Goal: Information Seeking & Learning: Learn about a topic

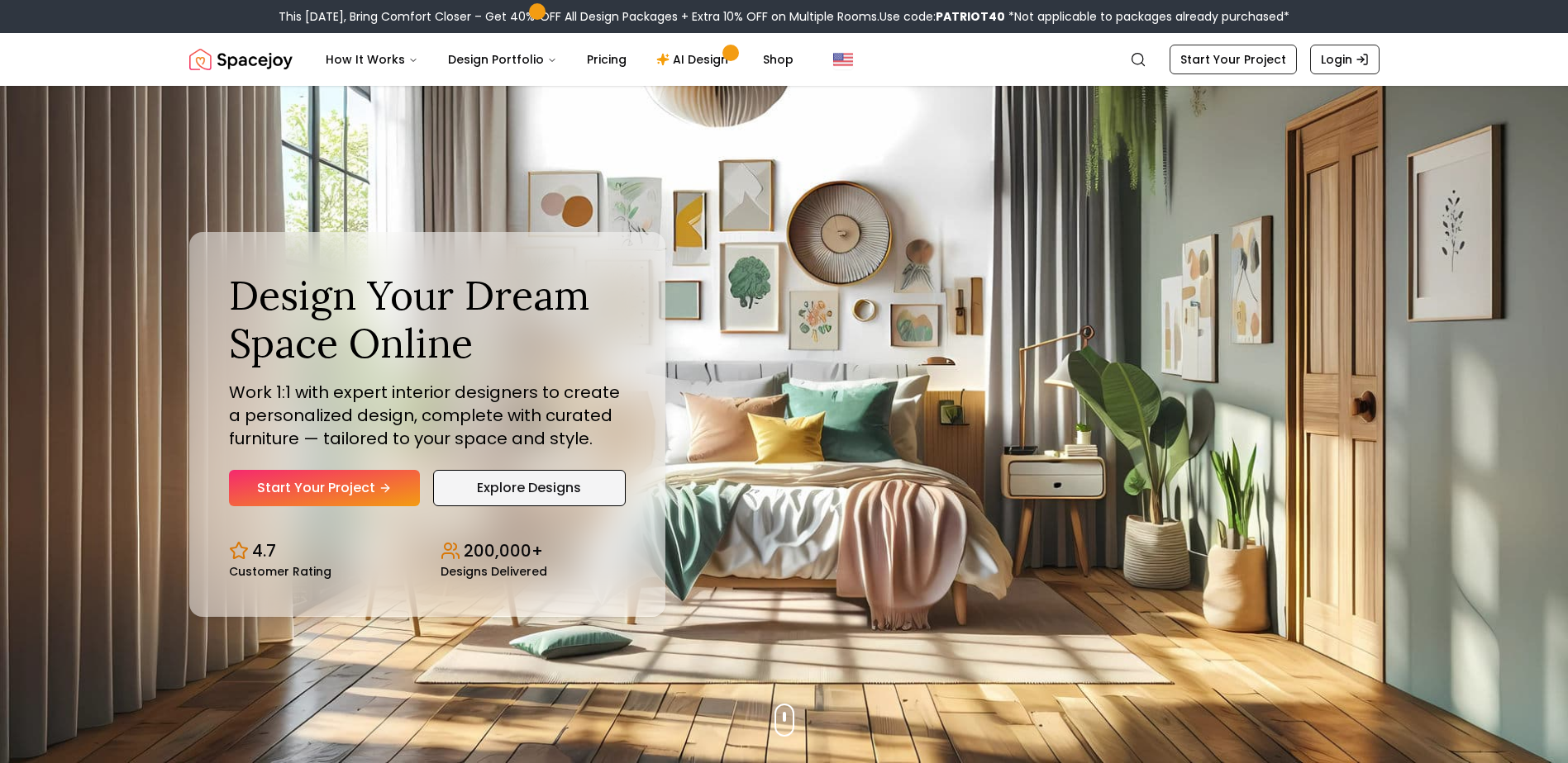
click at [506, 496] on link "Explore Designs" at bounding box center [529, 488] width 193 height 36
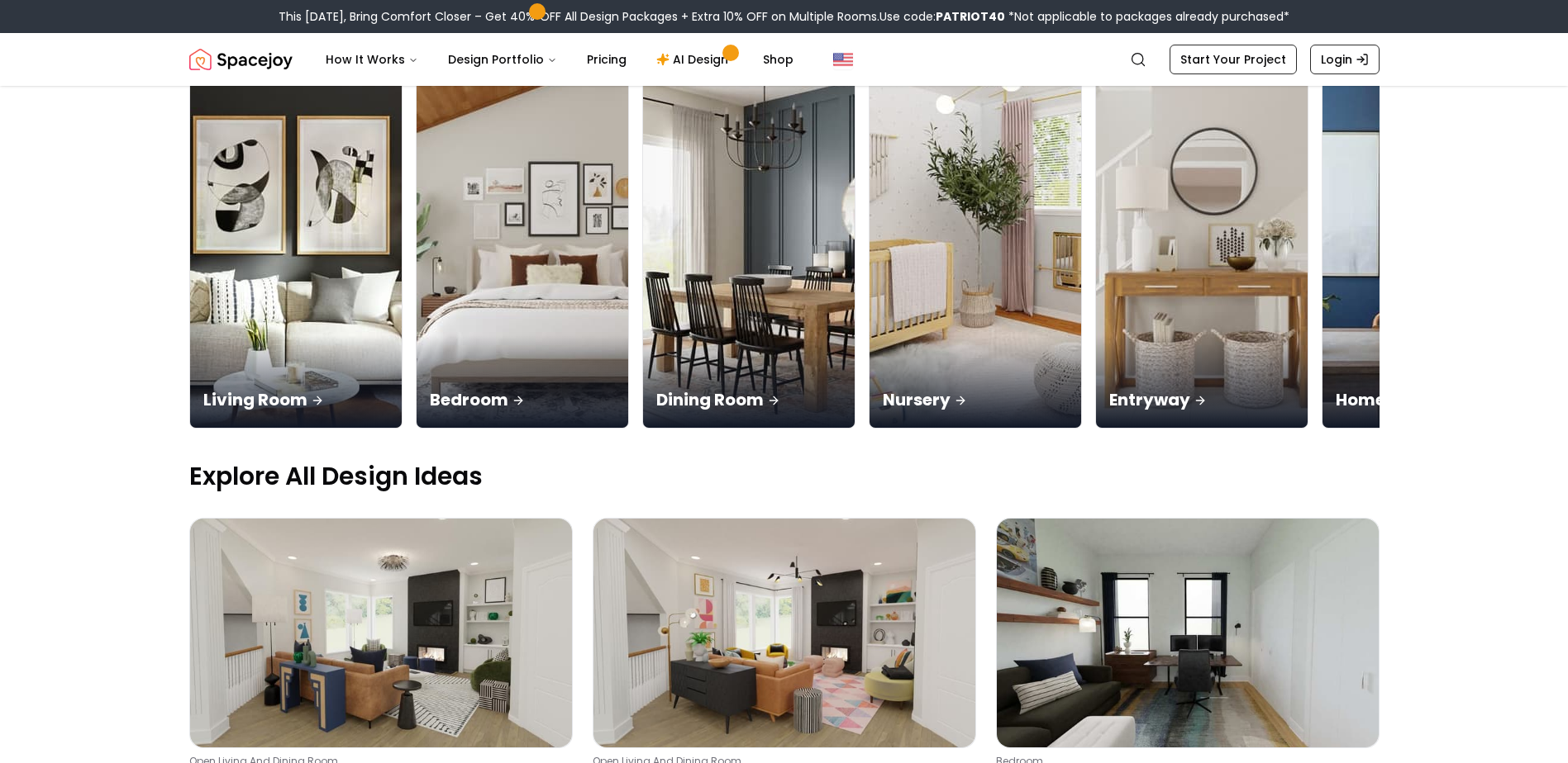
scroll to position [165, 0]
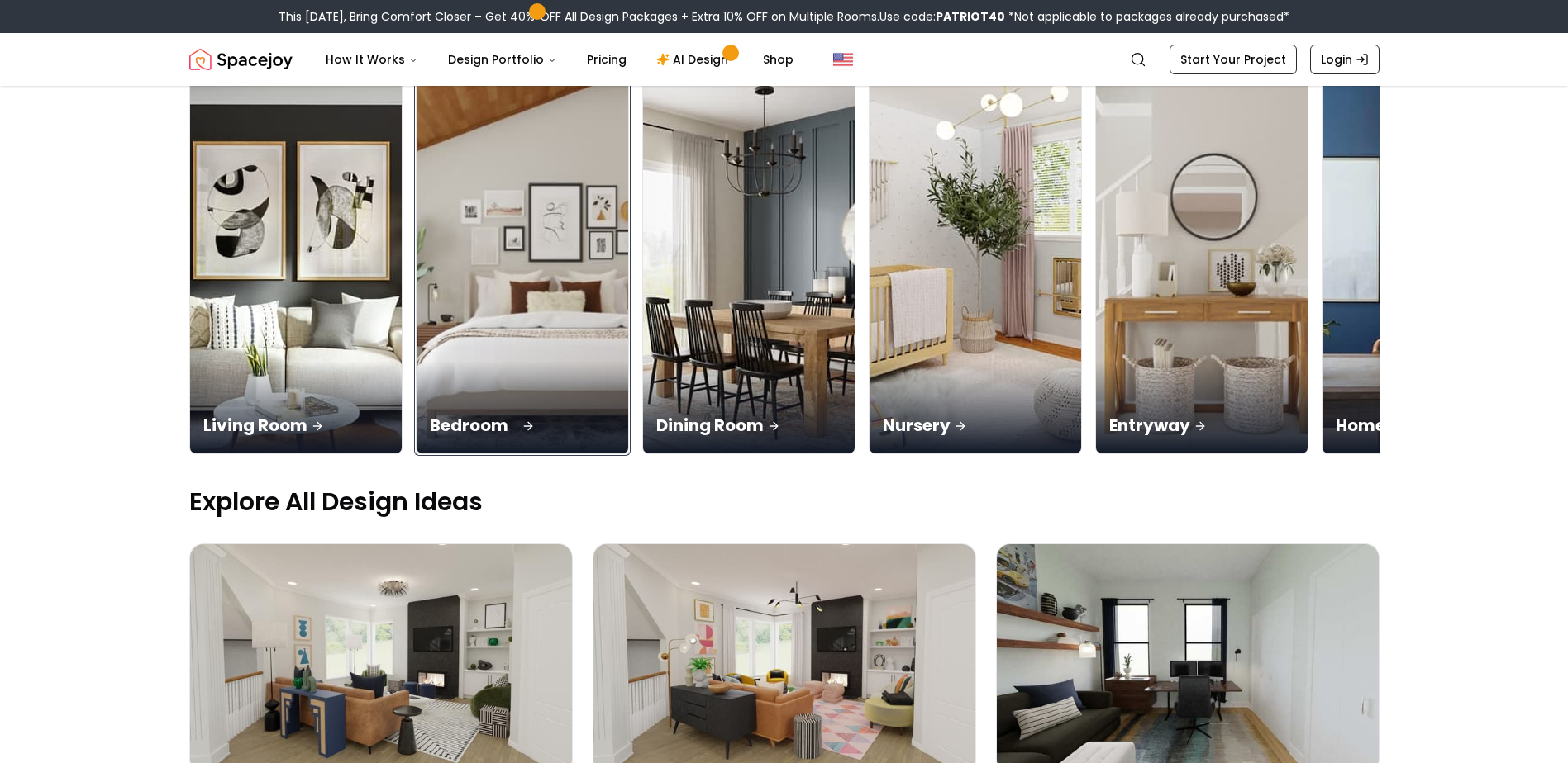
click at [496, 309] on img at bounding box center [522, 267] width 222 height 392
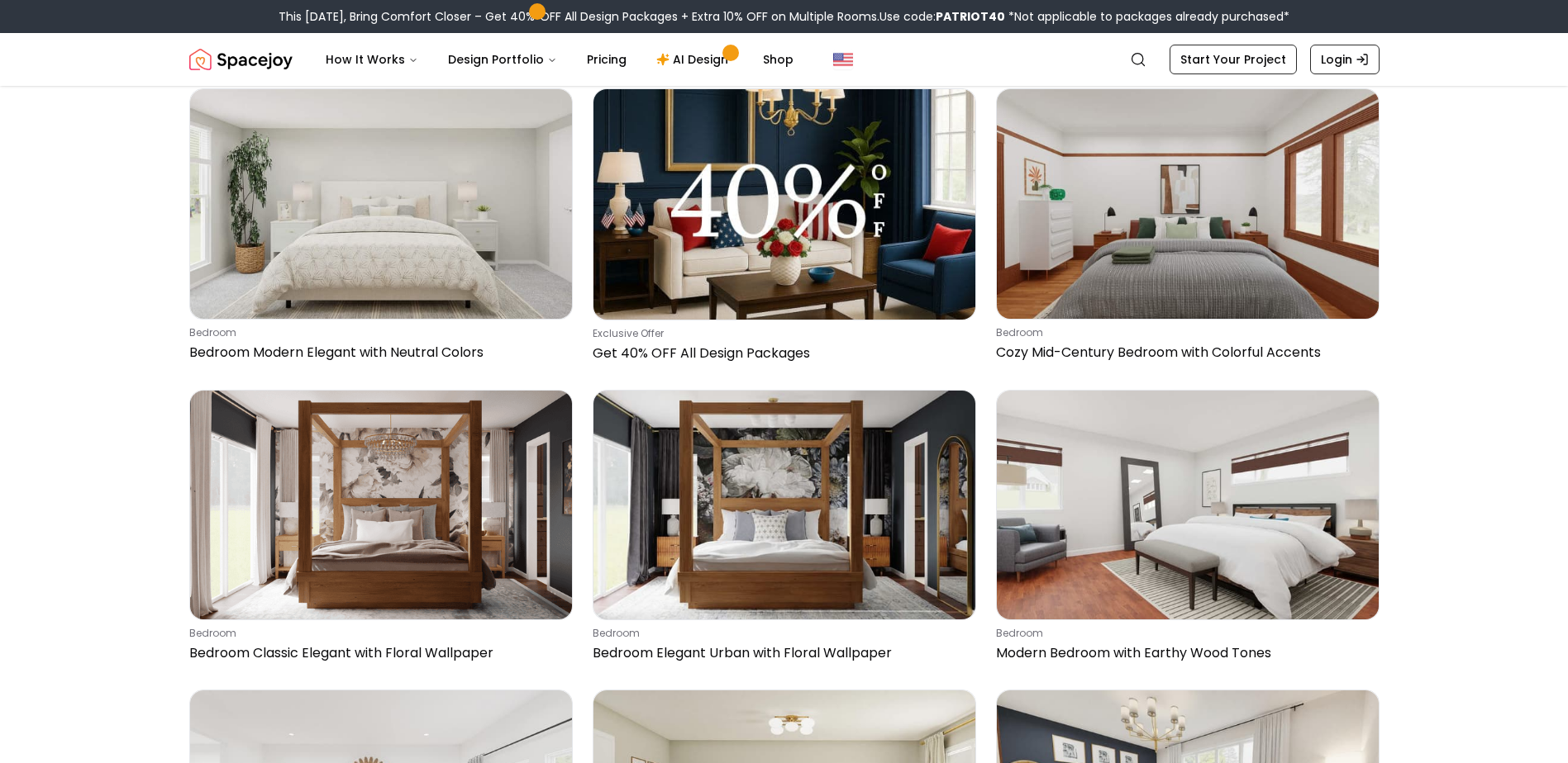
scroll to position [1653, 0]
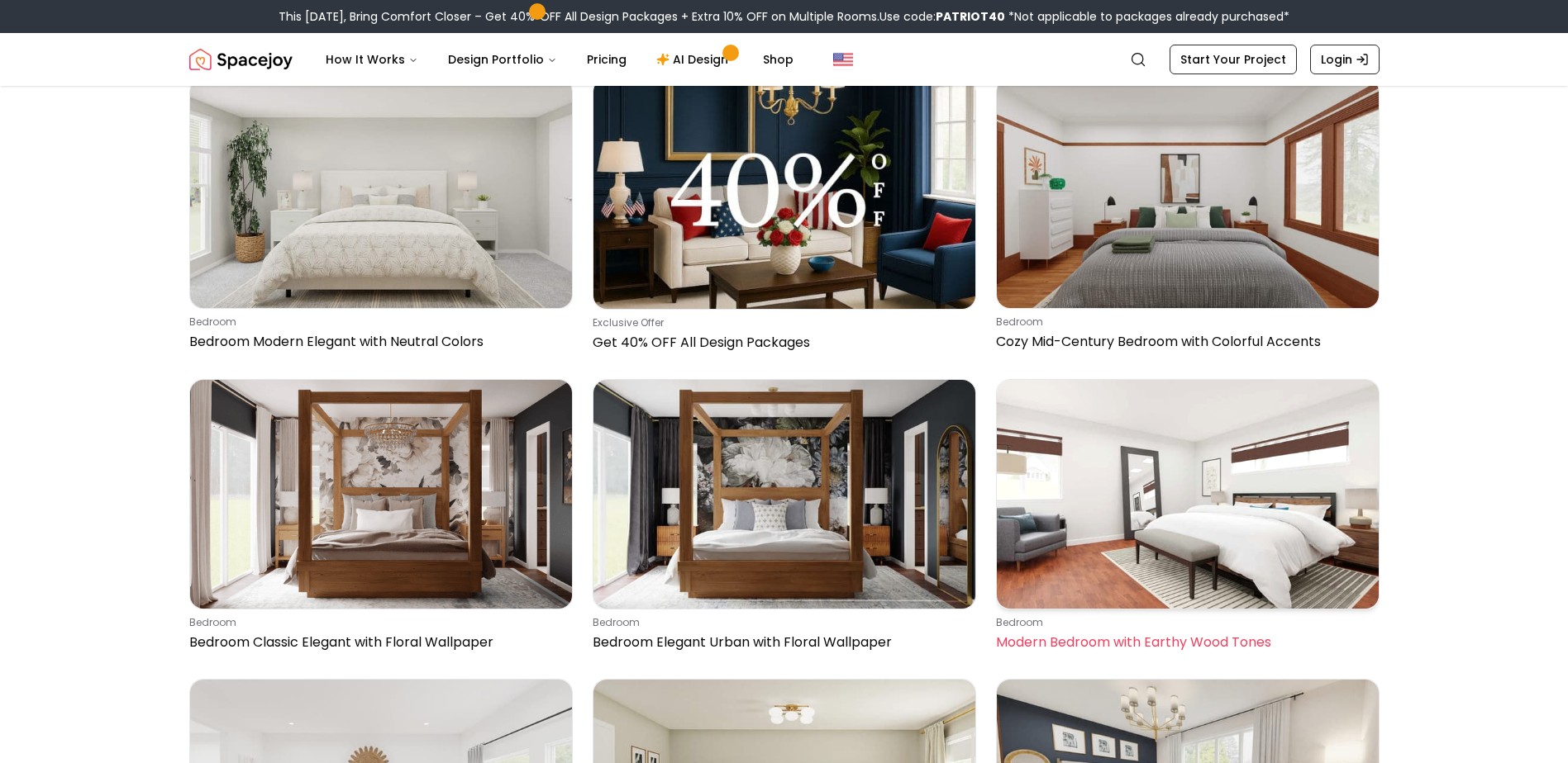
click at [1153, 551] on img at bounding box center [1187, 494] width 382 height 229
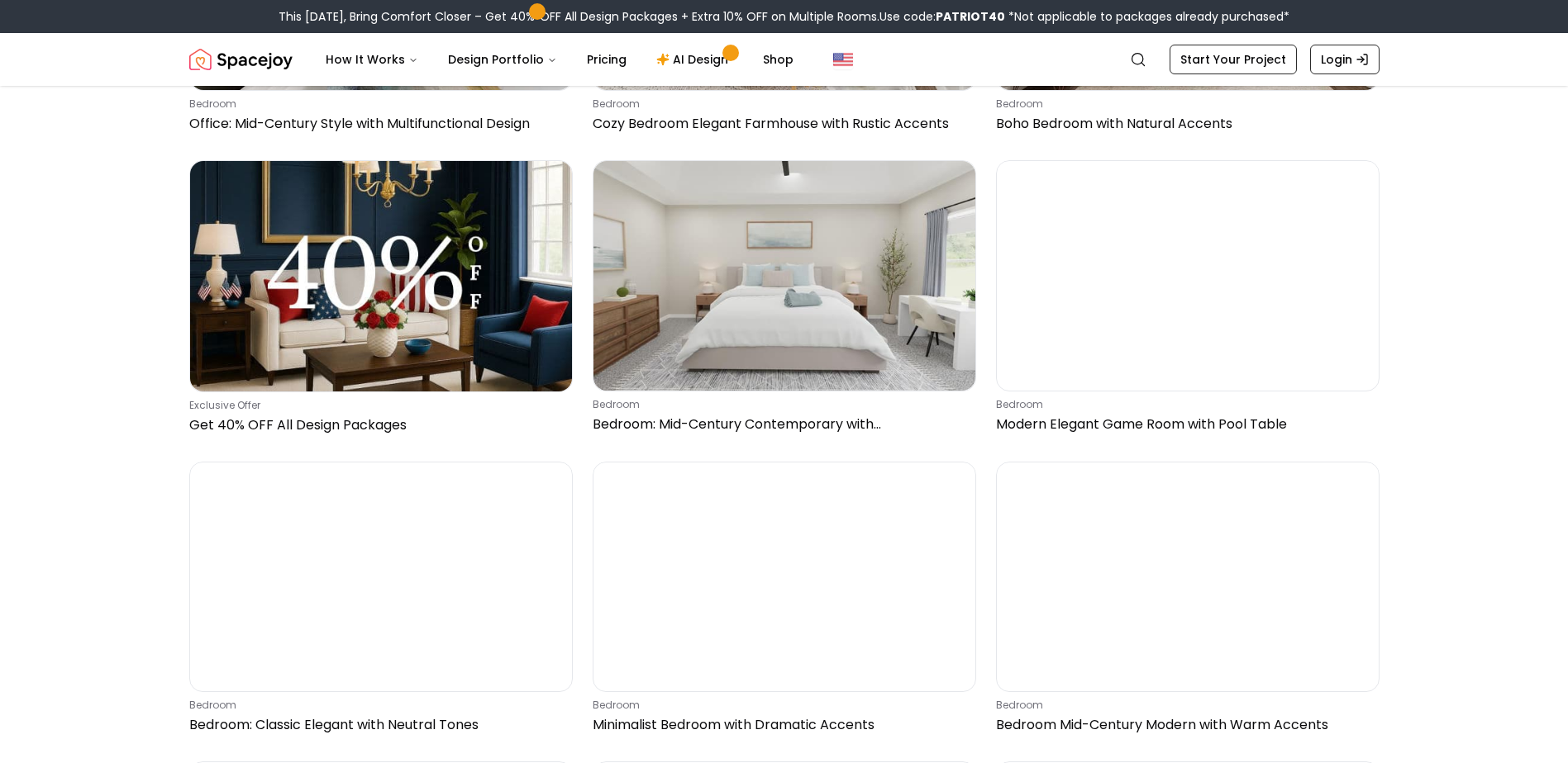
scroll to position [0, 0]
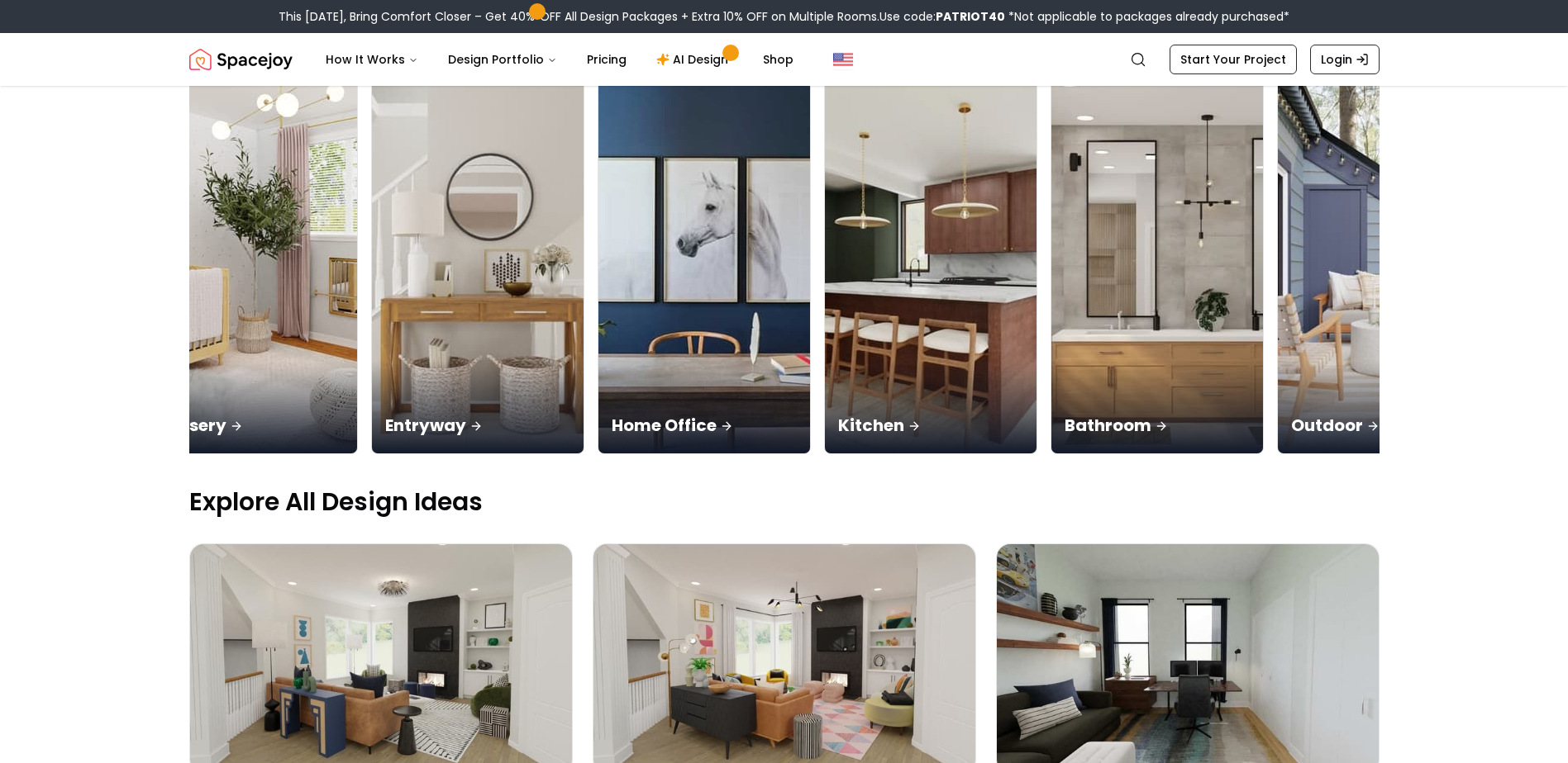
scroll to position [0, 1061]
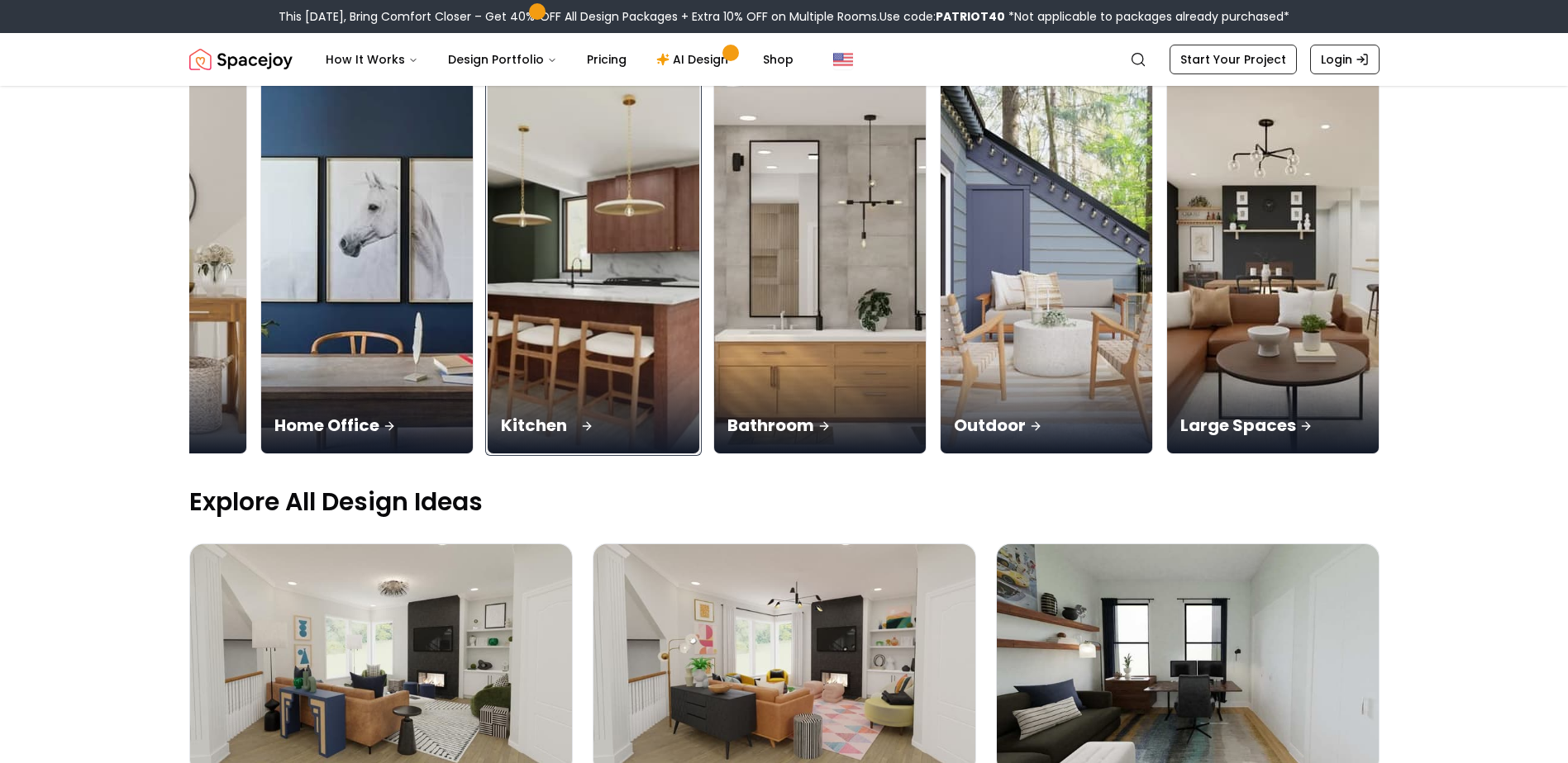
click at [602, 356] on img at bounding box center [592, 267] width 222 height 392
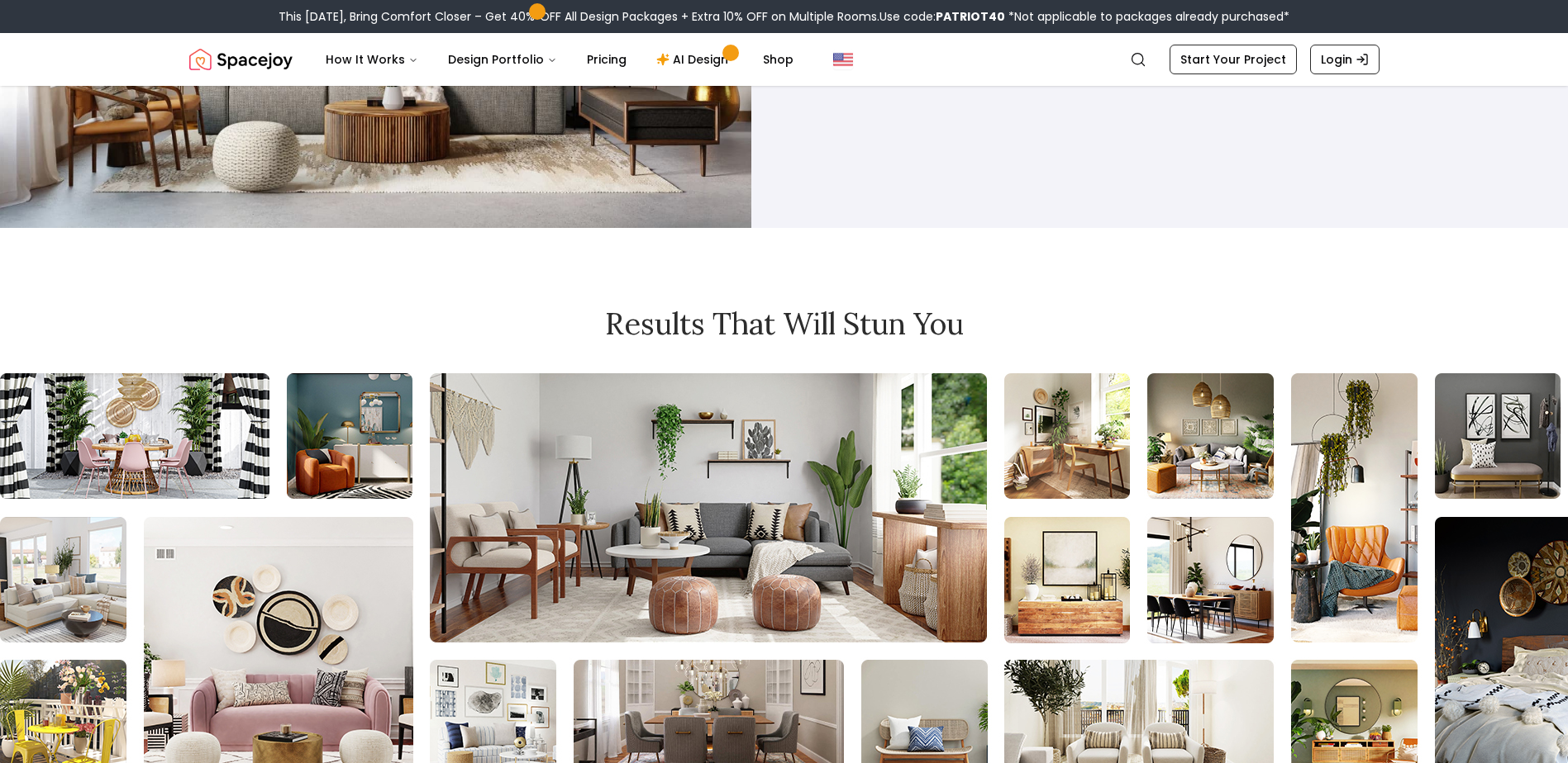
scroll to position [1074, 0]
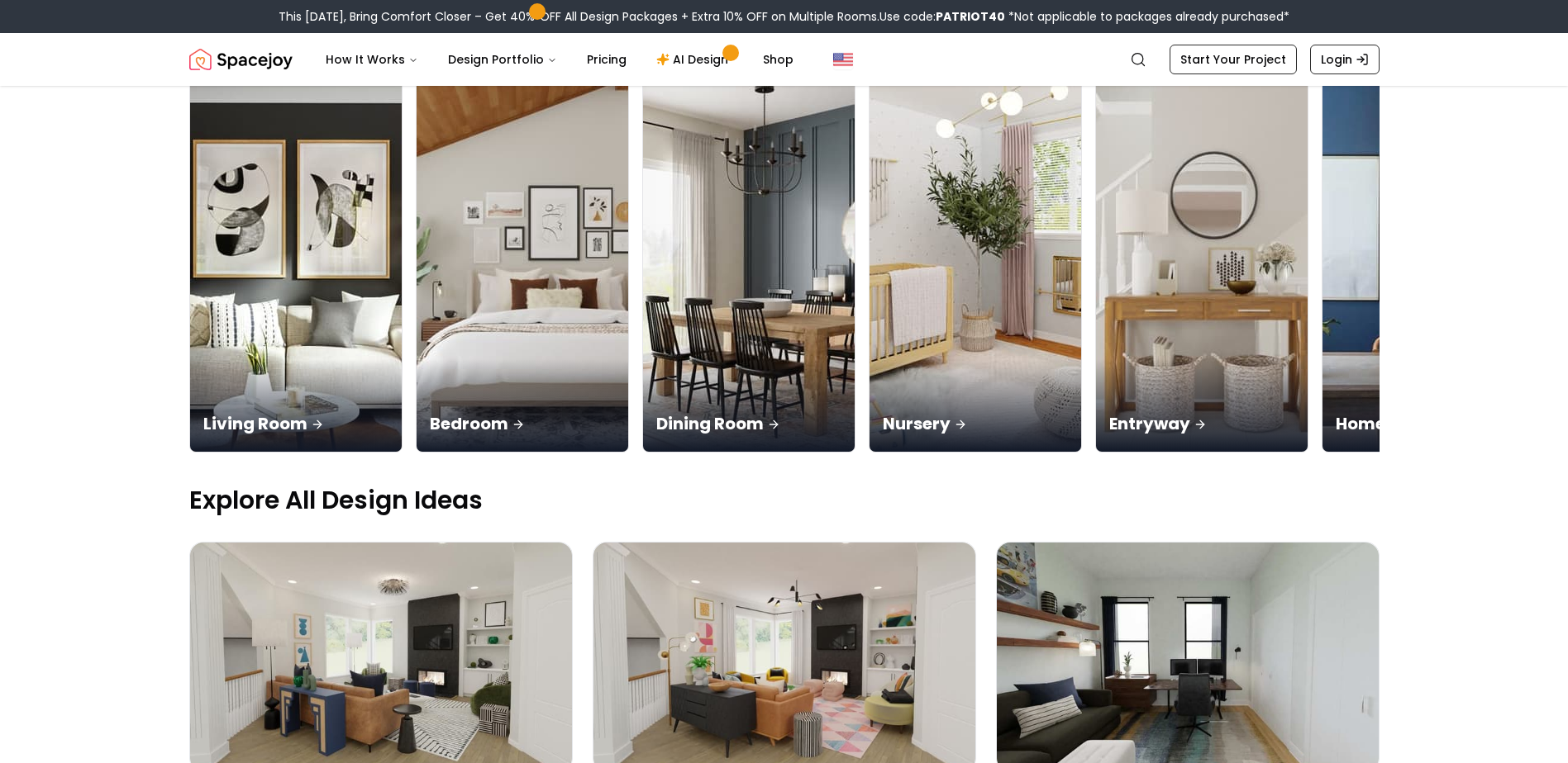
scroll to position [165, 0]
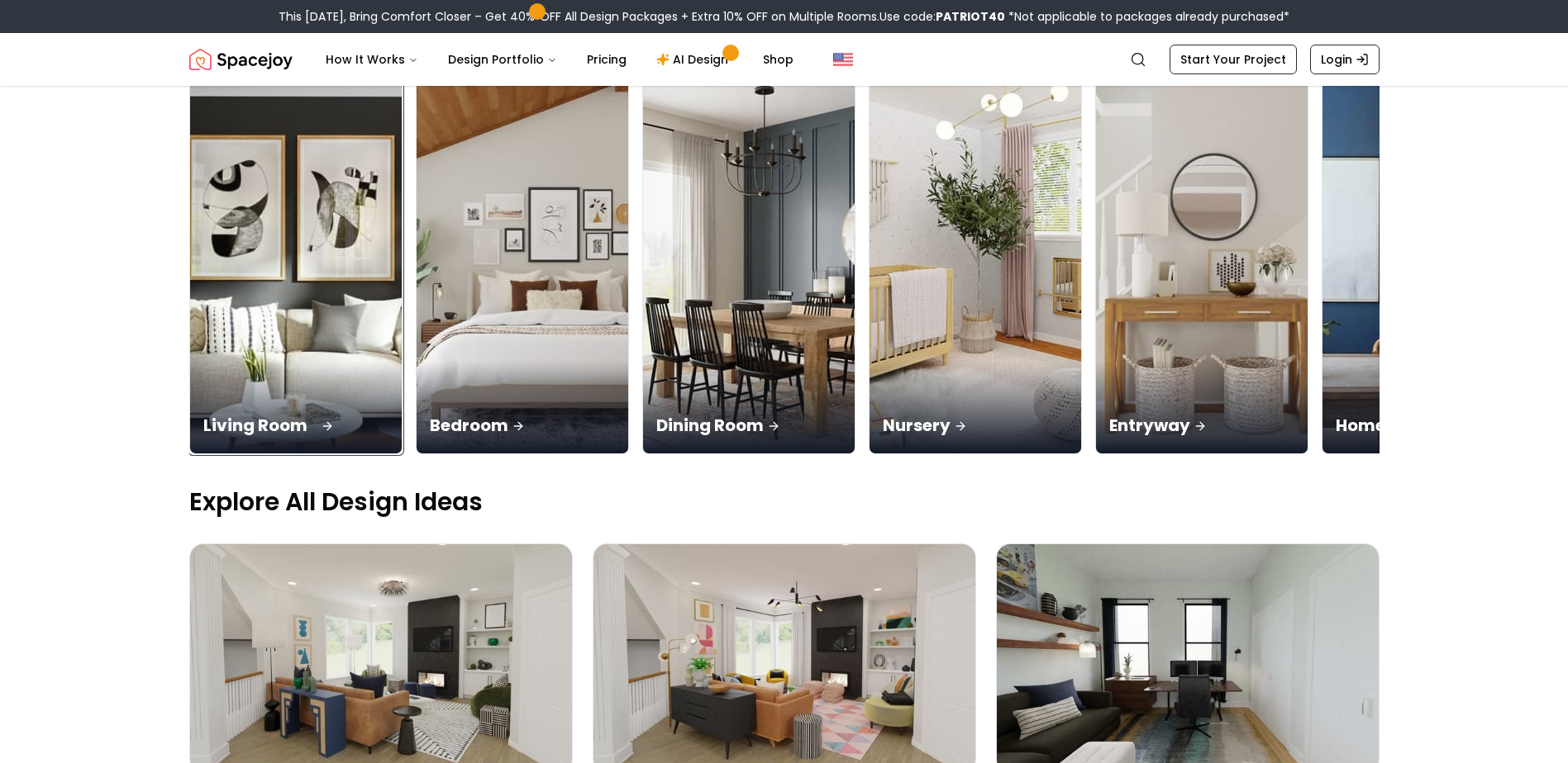
click at [284, 261] on img at bounding box center [295, 267] width 222 height 392
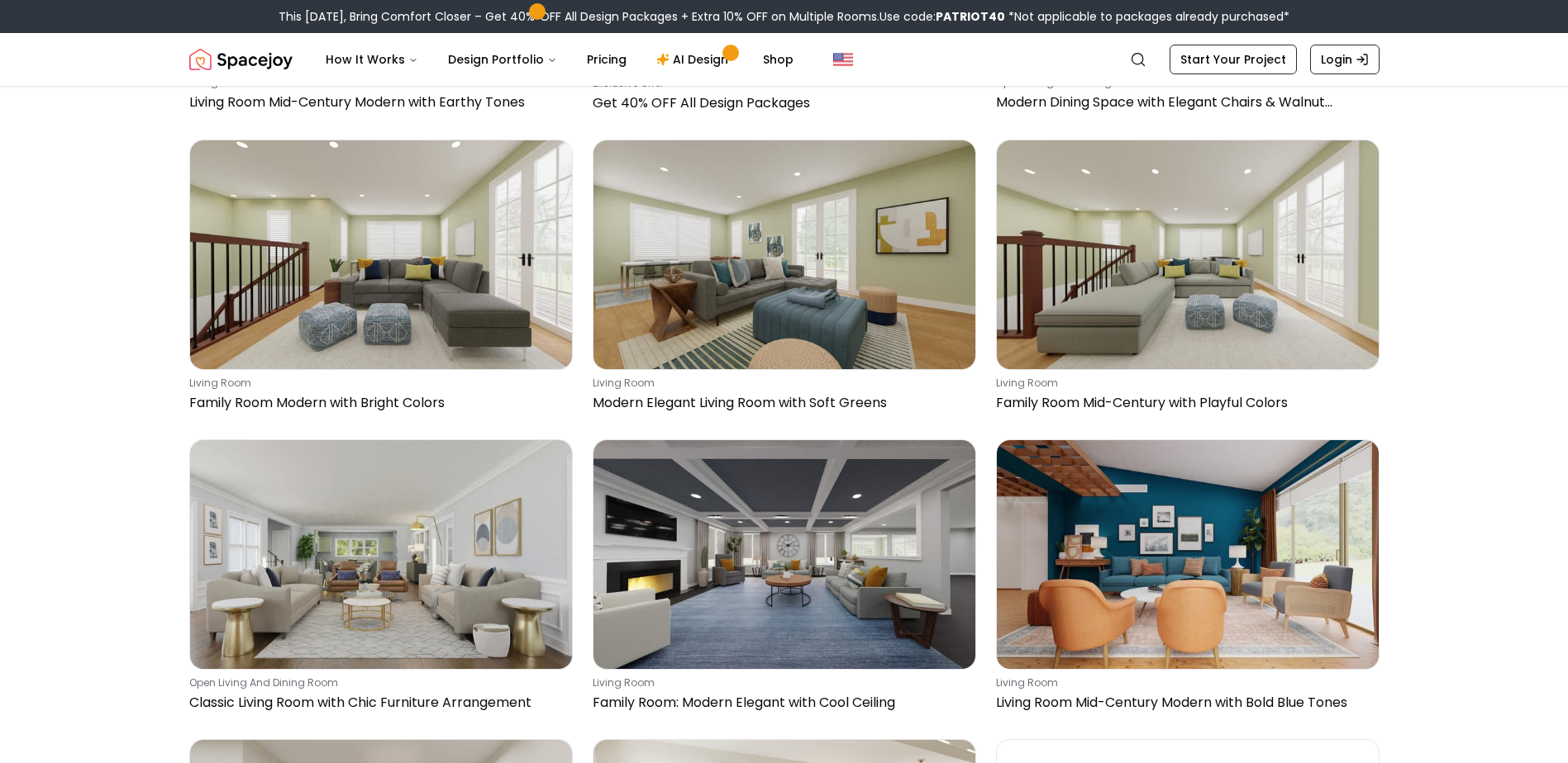
scroll to position [2148, 0]
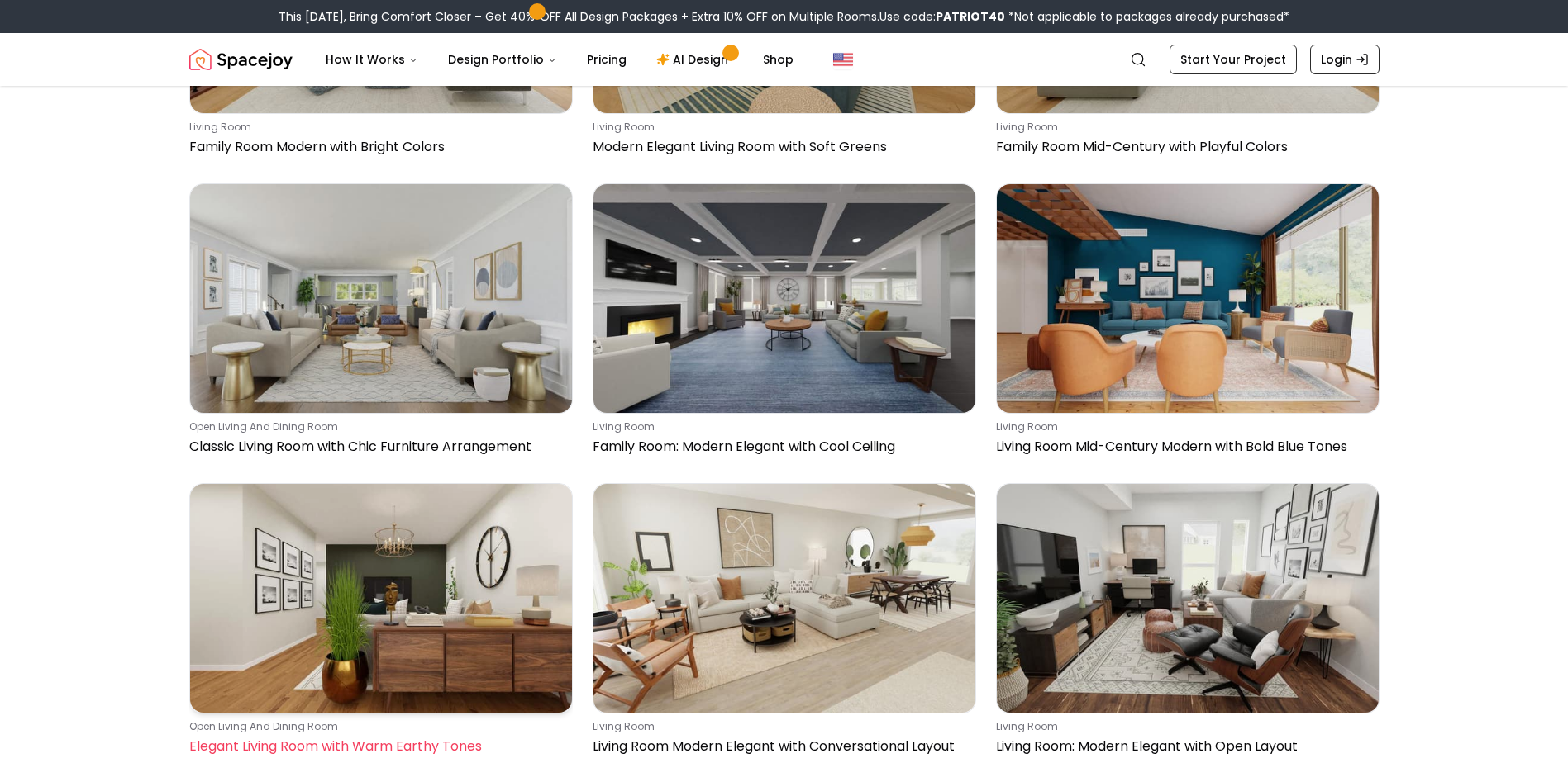
click at [339, 559] on img at bounding box center [381, 598] width 382 height 229
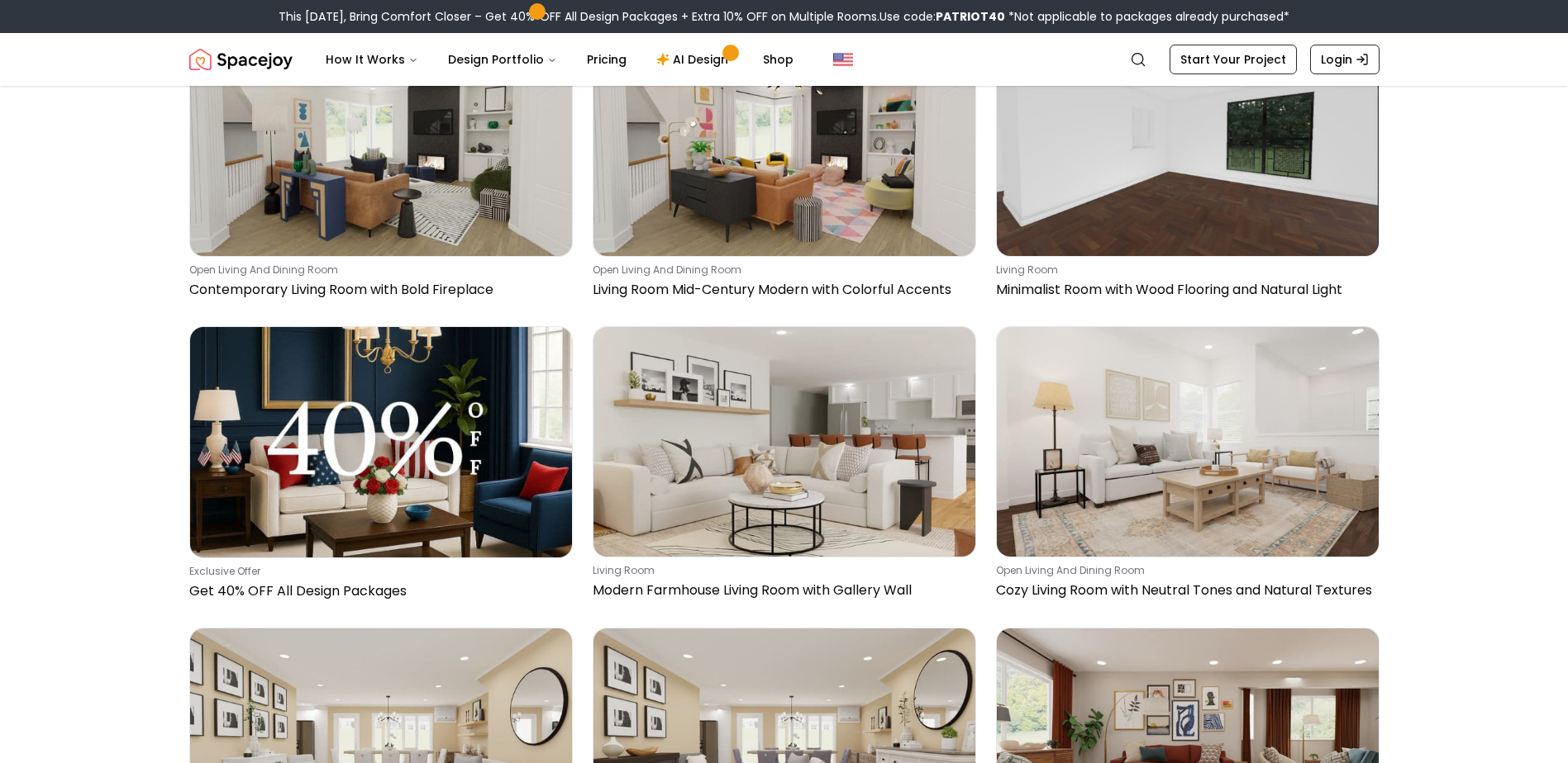
scroll to position [0, 0]
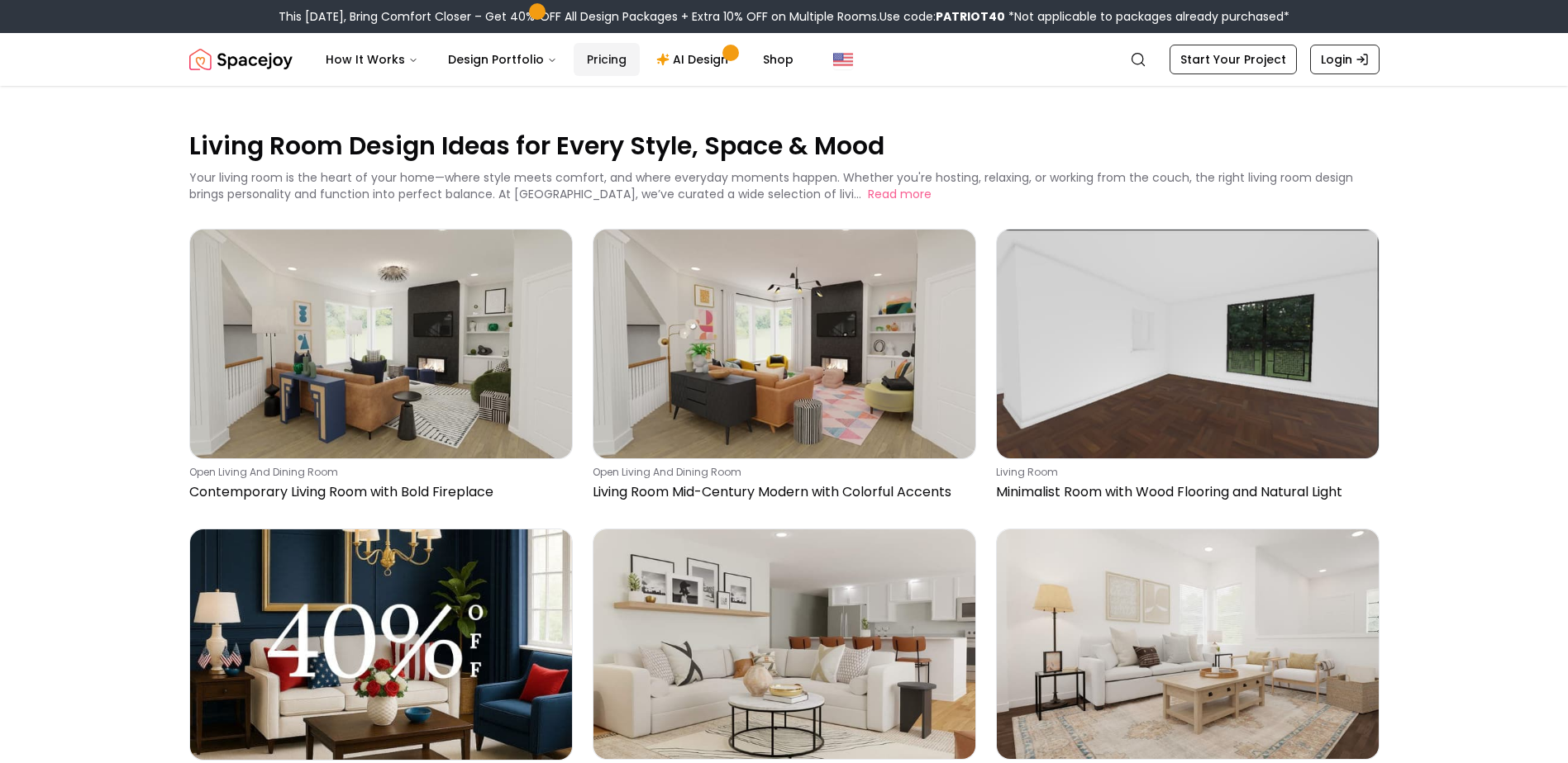
click at [598, 53] on link "Pricing" at bounding box center [607, 59] width 66 height 33
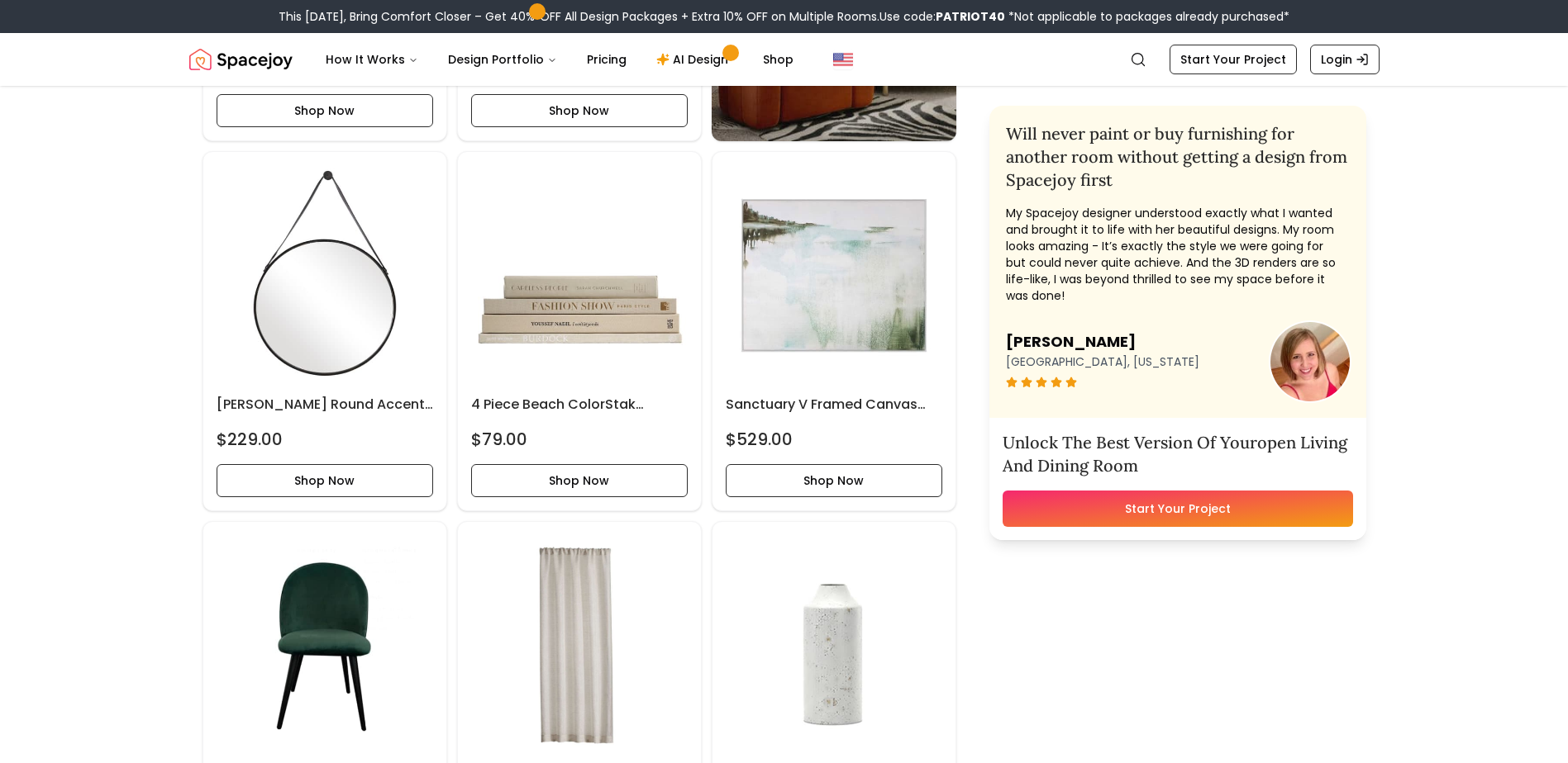
scroll to position [1900, 0]
